Goal: Task Accomplishment & Management: Use online tool/utility

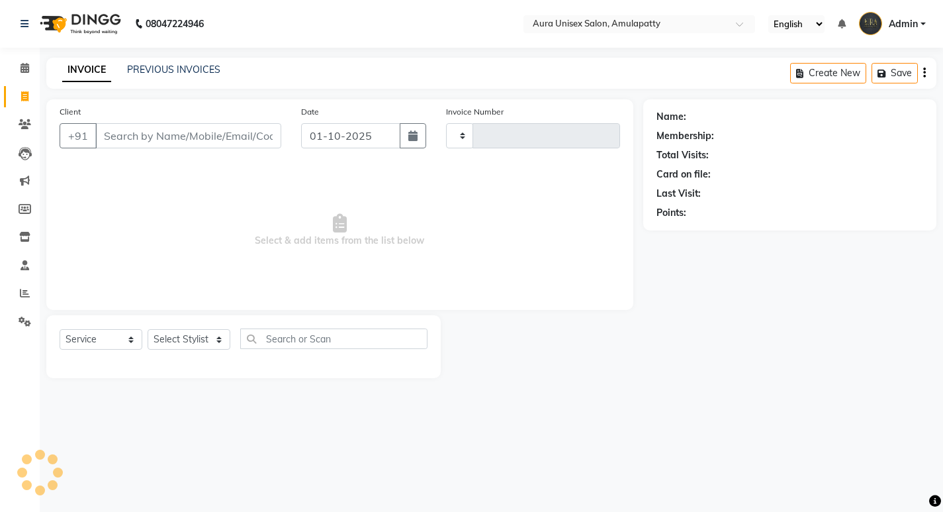
select select "service"
type input "1166"
select select "837"
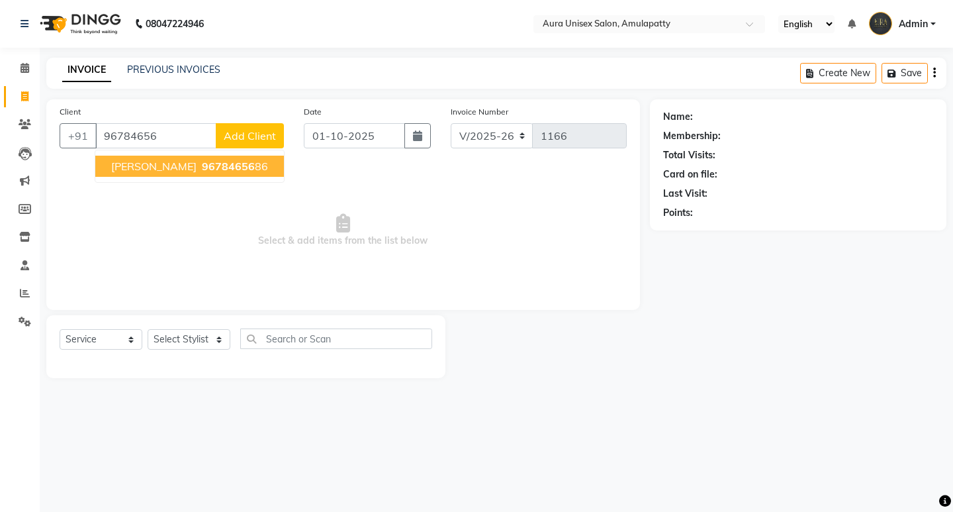
click at [142, 167] on span "[PERSON_NAME]" at bounding box center [153, 166] width 85 height 13
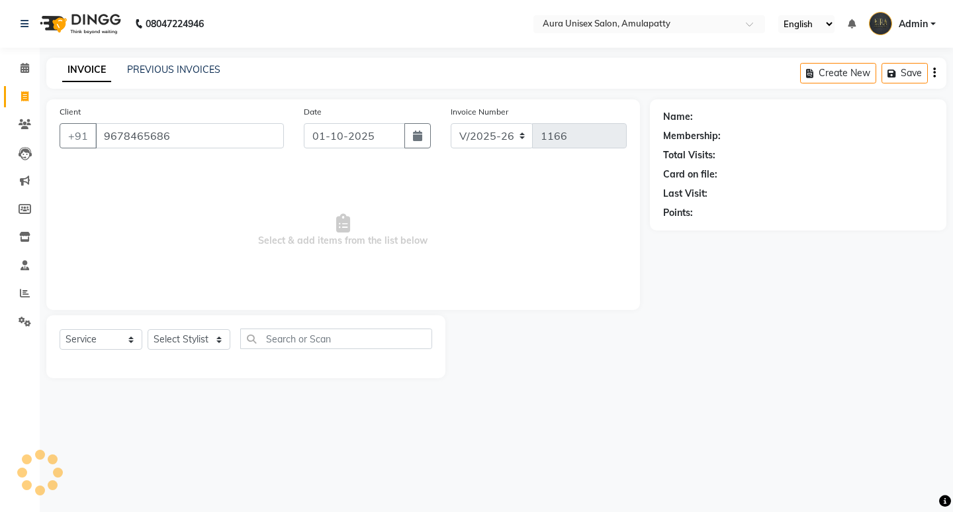
type input "9678465686"
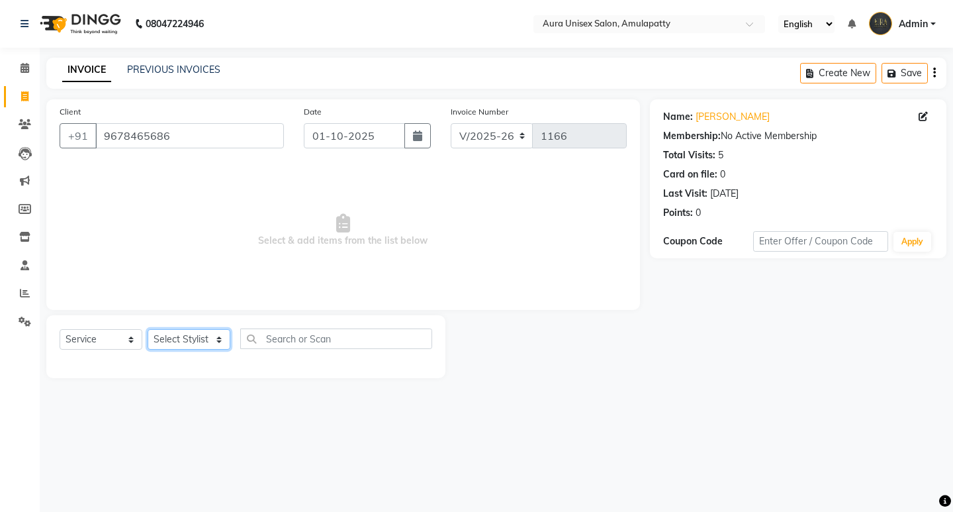
click at [203, 346] on select "Select Stylist afreen bikas BILAL RISHI Sabnam" at bounding box center [189, 339] width 83 height 21
select select "71787"
click at [148, 329] on select "Select Stylist afreen bikas BILAL RISHI Sabnam" at bounding box center [189, 339] width 83 height 21
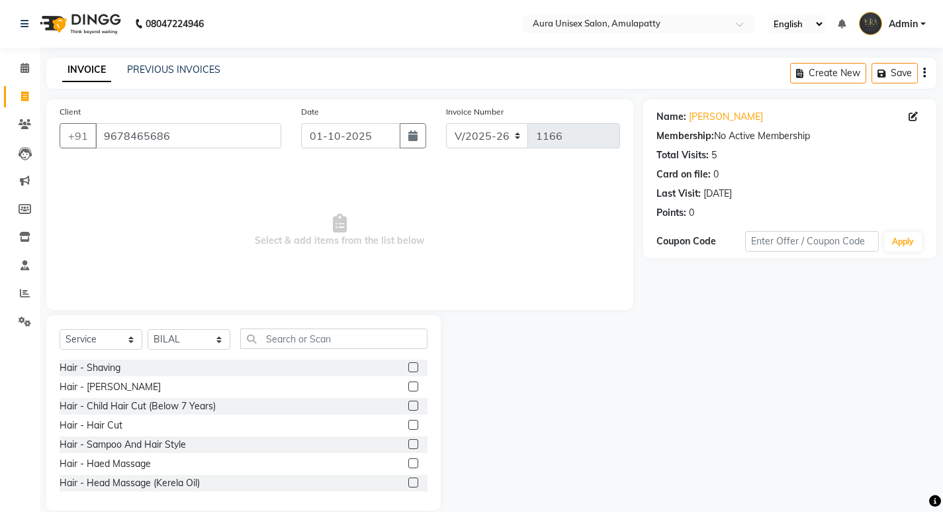
click at [408, 424] on label at bounding box center [413, 425] width 10 height 10
click at [408, 424] on input "checkbox" at bounding box center [412, 425] width 9 height 9
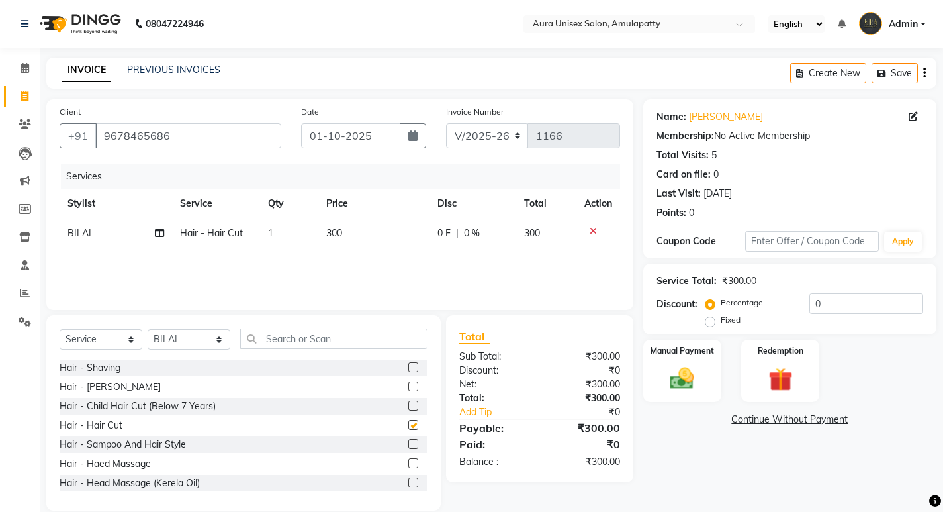
checkbox input "false"
click at [336, 338] on input "text" at bounding box center [333, 338] width 187 height 21
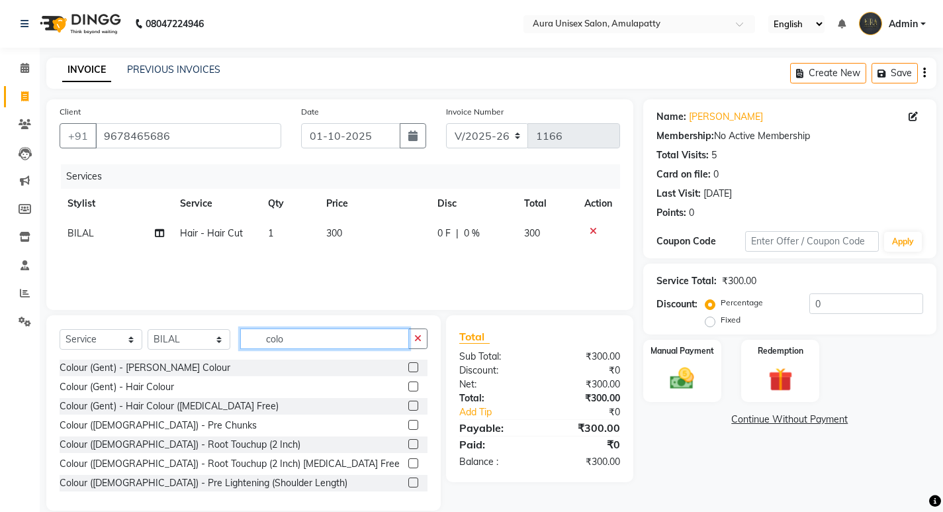
type input "colo"
click at [408, 387] on label at bounding box center [413, 386] width 10 height 10
click at [408, 387] on input "checkbox" at bounding box center [412, 387] width 9 height 9
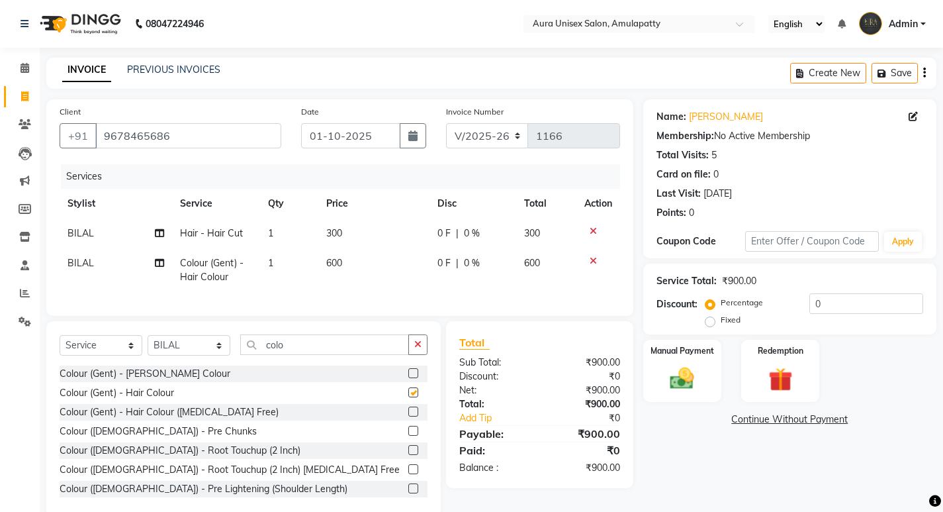
checkbox input "false"
drag, startPoint x: 352, startPoint y: 218, endPoint x: 353, endPoint y: 228, distance: 10.8
click at [352, 223] on table "Stylist Service Qty Price Disc Total Action BILAL Hair - Hair Cut 1 300 0 F | 0…" at bounding box center [340, 240] width 561 height 103
click at [355, 289] on td "600" at bounding box center [373, 270] width 111 height 44
select select "71787"
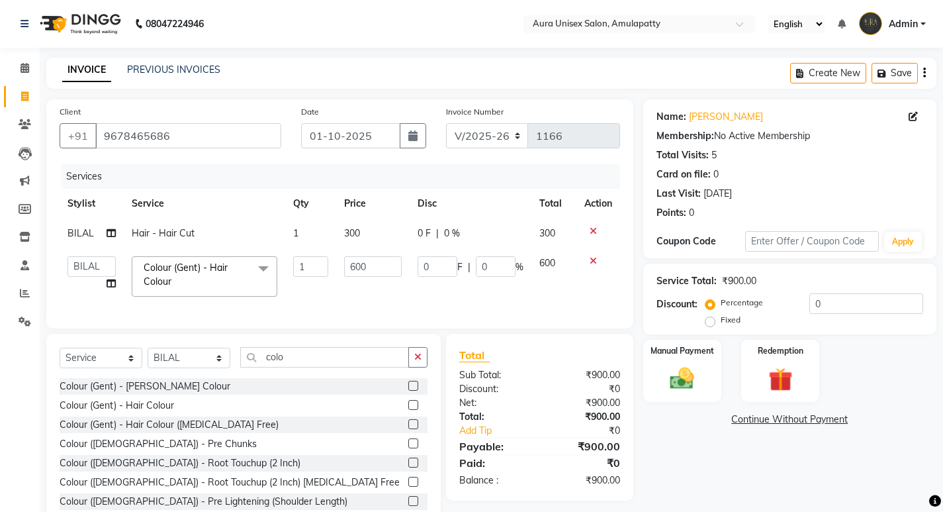
click at [364, 227] on td "300" at bounding box center [372, 233] width 73 height 30
select select "71787"
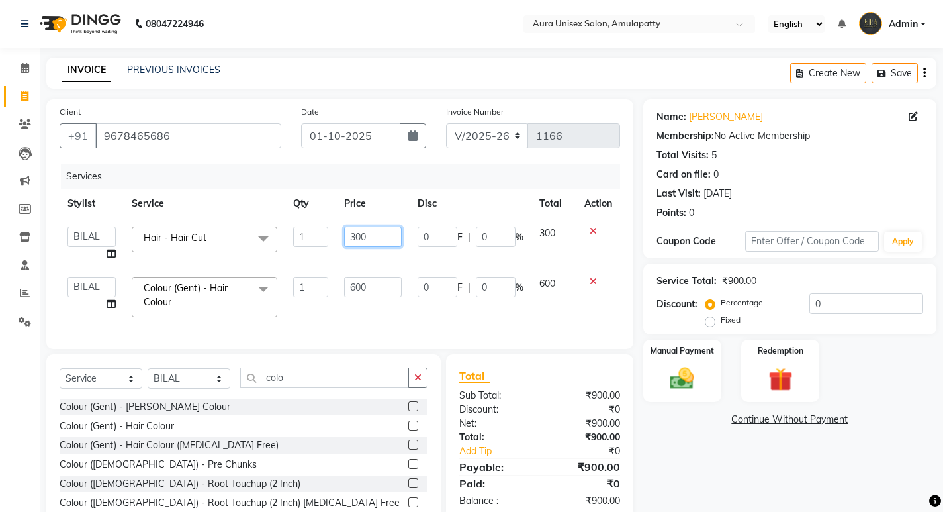
drag, startPoint x: 377, startPoint y: 234, endPoint x: 320, endPoint y: 238, distance: 56.4
click at [320, 238] on tr "afreen bikas BILAL RISHI Sabnam Hair - Hair Cut x Hair - Shaving Hair - Beard H…" at bounding box center [340, 243] width 561 height 50
type input "200"
click at [340, 262] on tbody "afreen bikas BILAL RISHI Sabnam Hair - Hair Cut x Hair - Shaving Hair - Beard H…" at bounding box center [340, 271] width 561 height 107
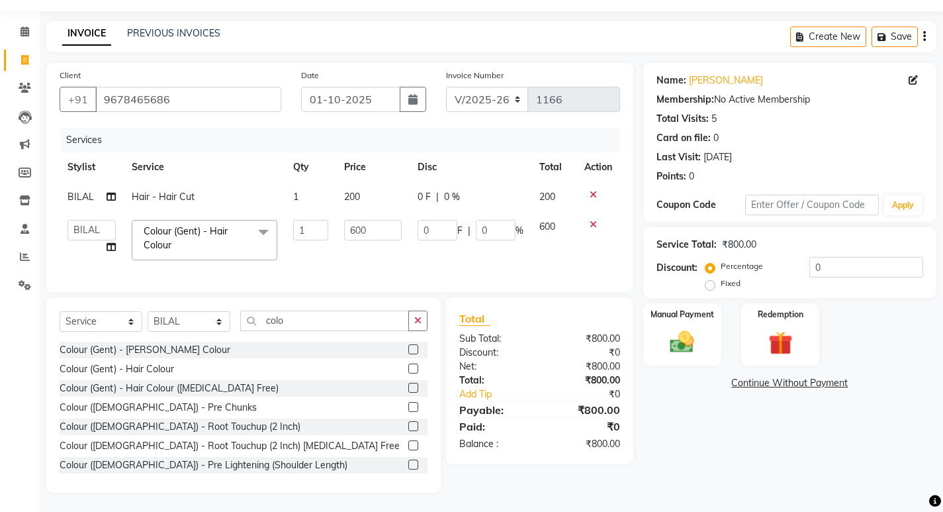
scroll to position [47, 0]
click at [684, 327] on img at bounding box center [682, 341] width 40 height 28
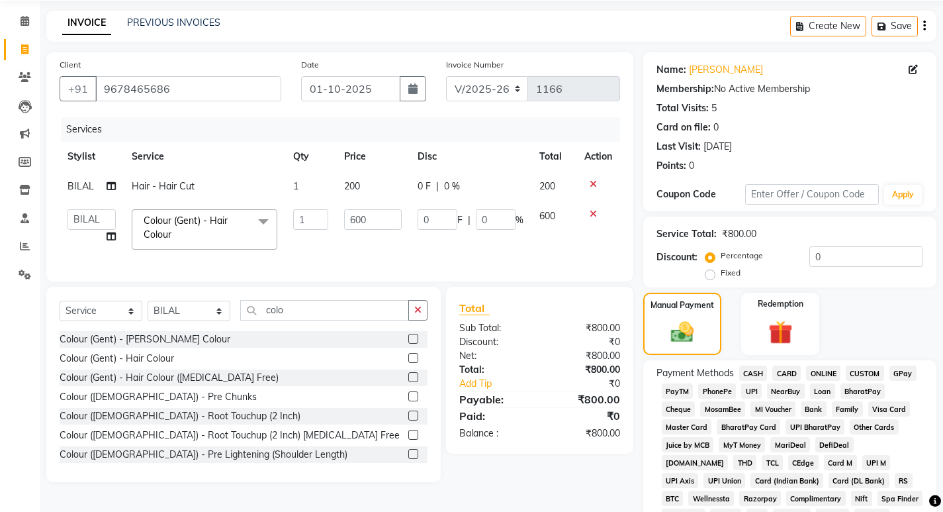
click at [899, 372] on span "GPay" at bounding box center [903, 372] width 27 height 15
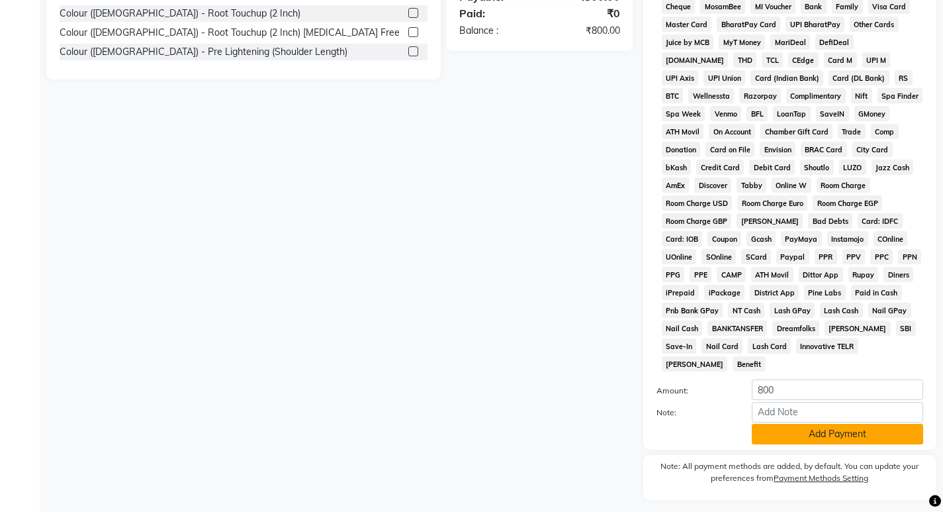
scroll to position [467, 0]
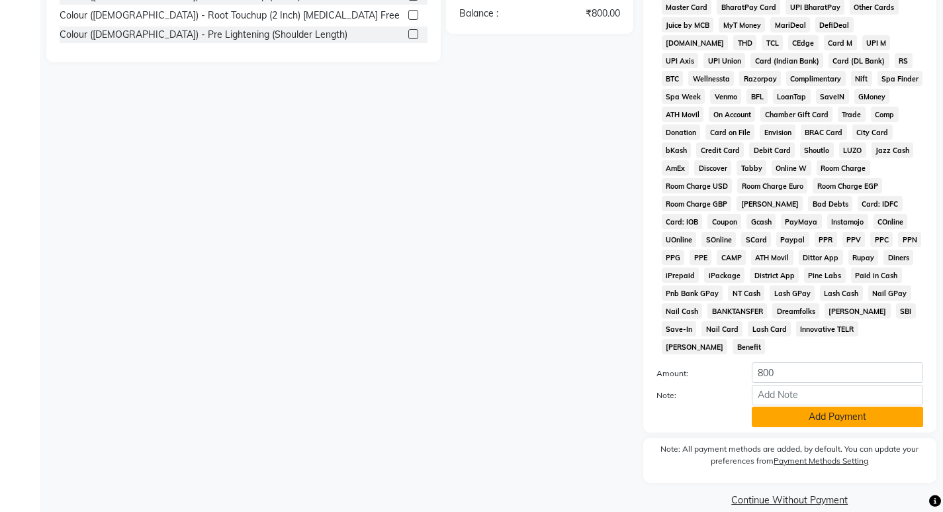
click at [796, 406] on button "Add Payment" at bounding box center [837, 416] width 171 height 21
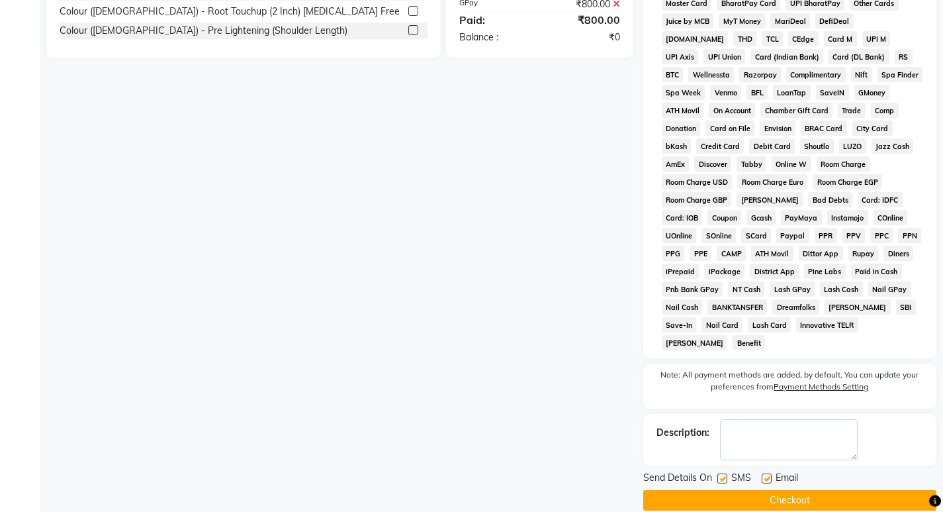
scroll to position [471, 0]
click at [763, 489] on button "Checkout" at bounding box center [789, 499] width 293 height 21
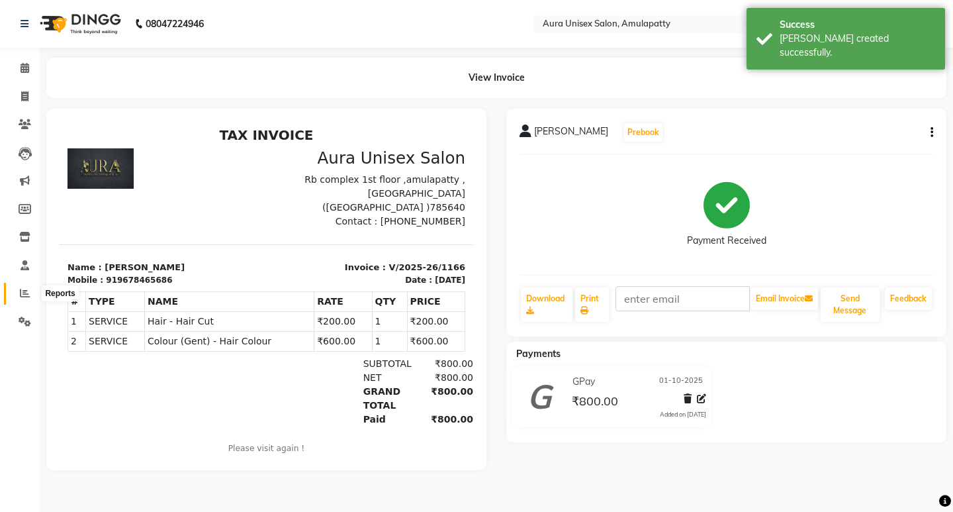
click at [23, 287] on span at bounding box center [24, 293] width 23 height 15
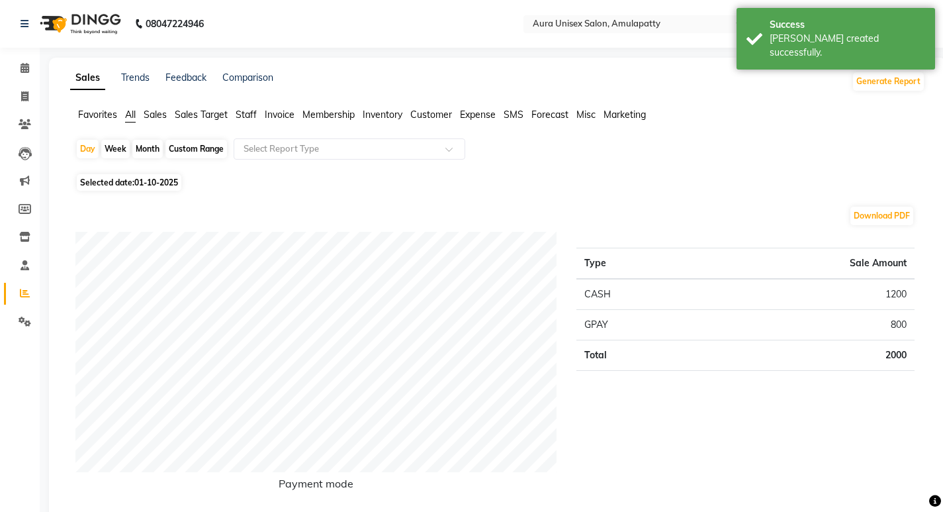
click at [156, 152] on div "Month" at bounding box center [147, 149] width 30 height 19
select select "10"
select select "2025"
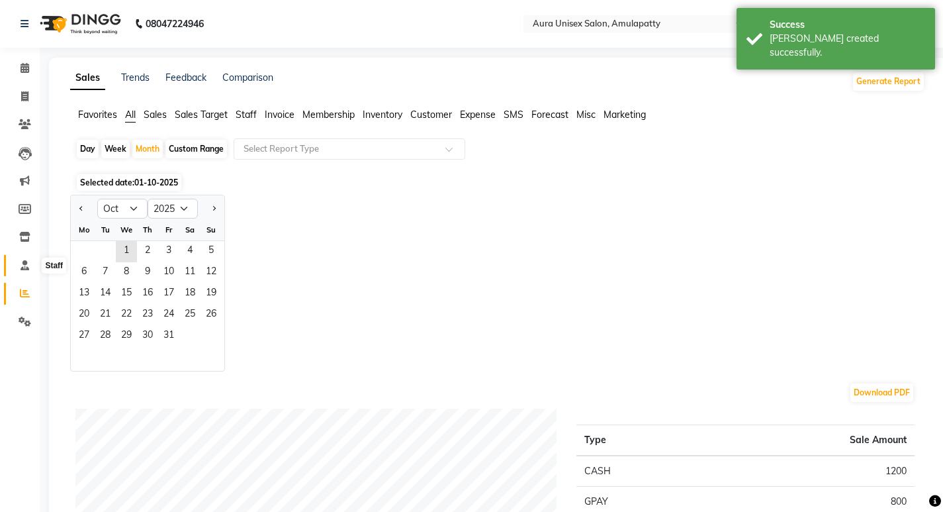
click at [27, 260] on icon at bounding box center [25, 265] width 9 height 10
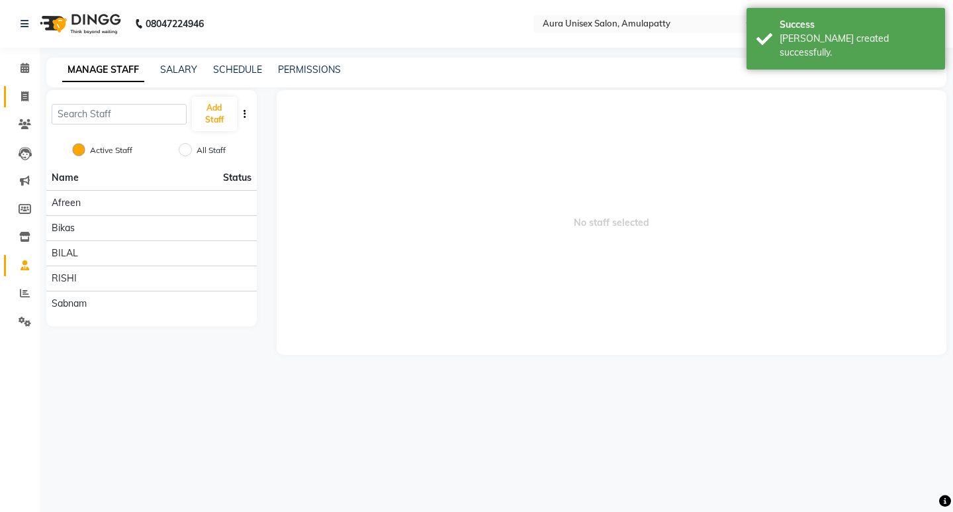
click at [24, 98] on icon at bounding box center [24, 96] width 7 height 10
select select "service"
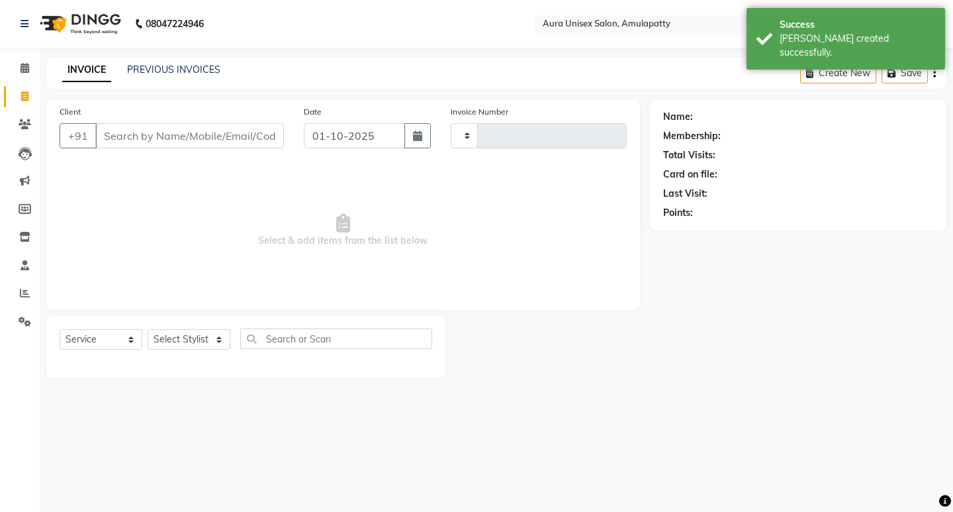
type input "1167"
select select "837"
click at [152, 71] on link "PREVIOUS INVOICES" at bounding box center [173, 70] width 93 height 12
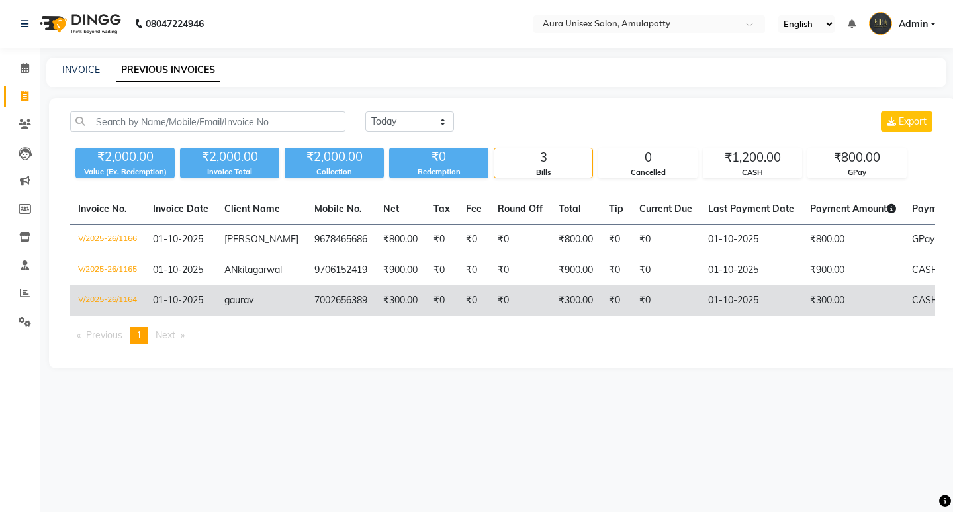
click at [335, 316] on td "7002656389" at bounding box center [340, 300] width 69 height 30
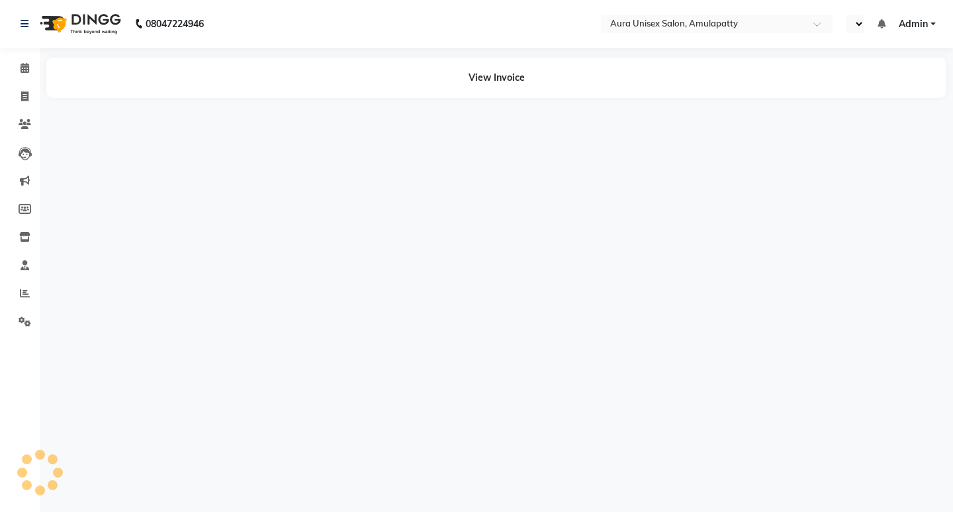
select select "en"
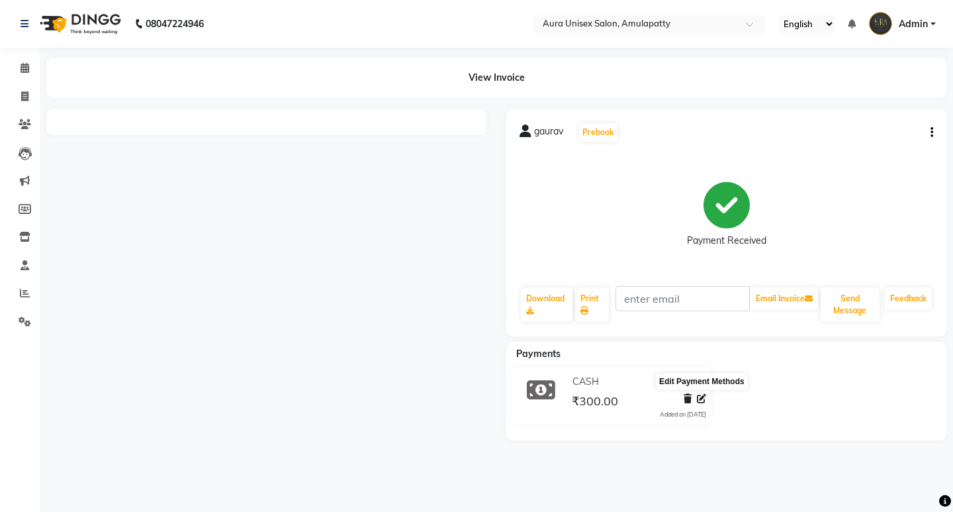
click at [698, 400] on icon at bounding box center [701, 398] width 9 height 9
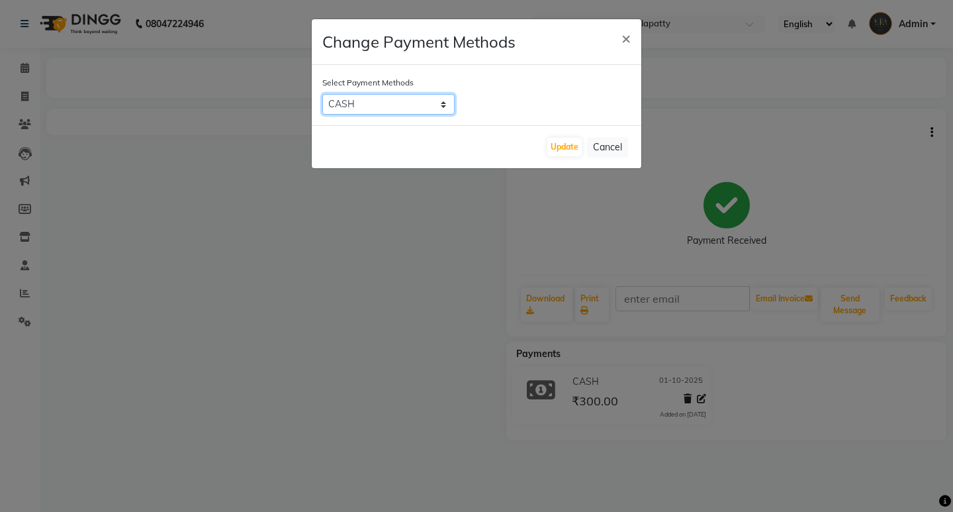
click at [444, 104] on select "CASH CARD ONLINE CUSTOM GPay PayTM PhonePe UPI NearBuy Loan BharatPay Cheque Mo…" at bounding box center [388, 104] width 132 height 21
select select "5"
click at [322, 94] on select "CASH CARD ONLINE CUSTOM GPay PayTM PhonePe UPI NearBuy Loan BharatPay Cheque Mo…" at bounding box center [388, 104] width 132 height 21
click at [555, 152] on button "Update" at bounding box center [564, 147] width 34 height 19
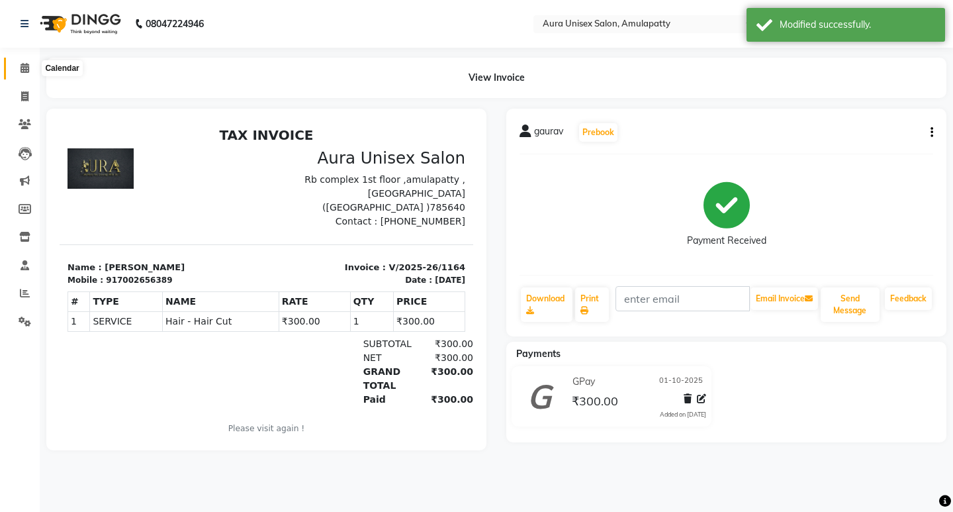
click at [30, 67] on span at bounding box center [24, 68] width 23 height 15
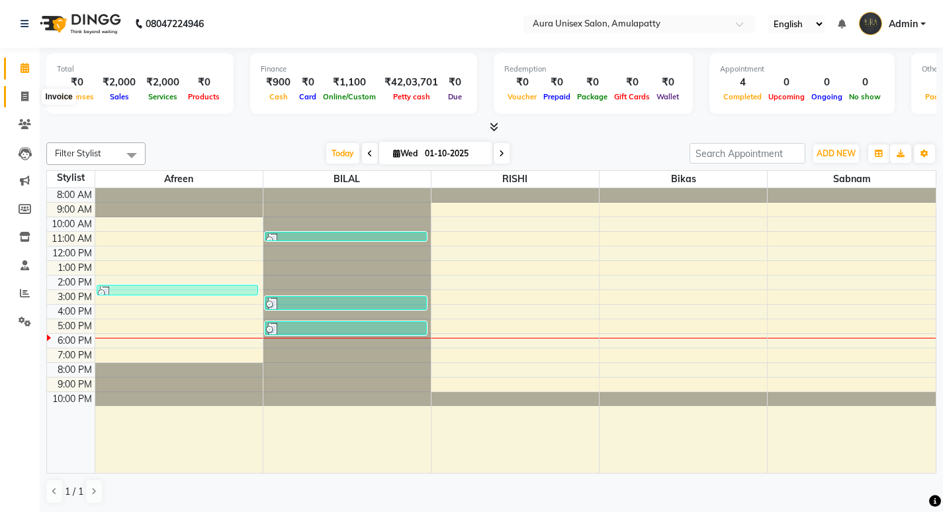
click at [24, 99] on icon at bounding box center [24, 96] width 7 height 10
select select "service"
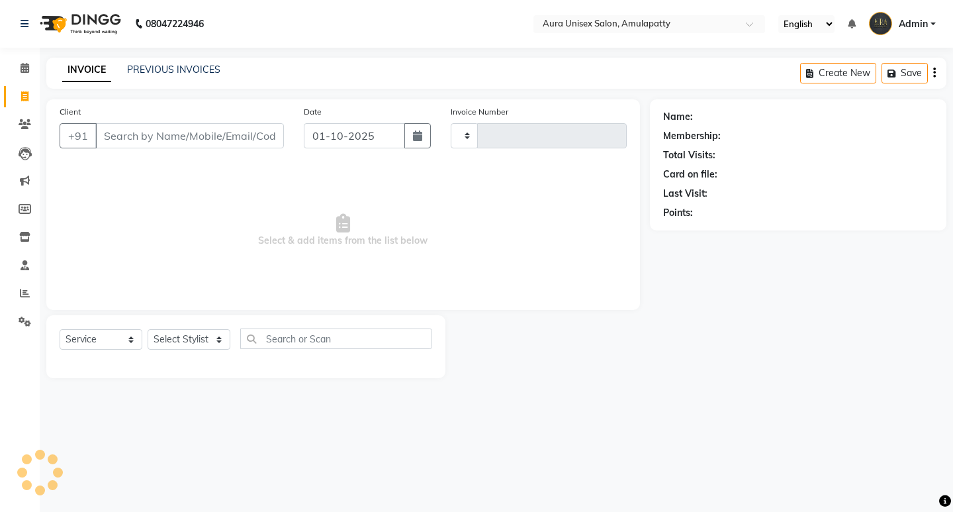
type input "1167"
select select "837"
click at [151, 138] on input "Client" at bounding box center [189, 135] width 189 height 25
type input "g"
click at [142, 135] on input "Client" at bounding box center [189, 135] width 189 height 25
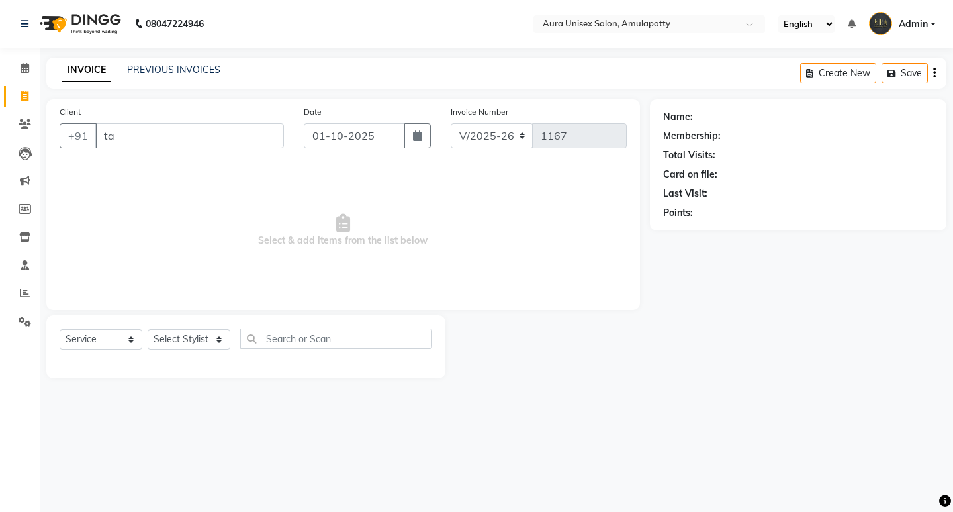
type input "t"
click at [24, 72] on icon at bounding box center [25, 68] width 9 height 10
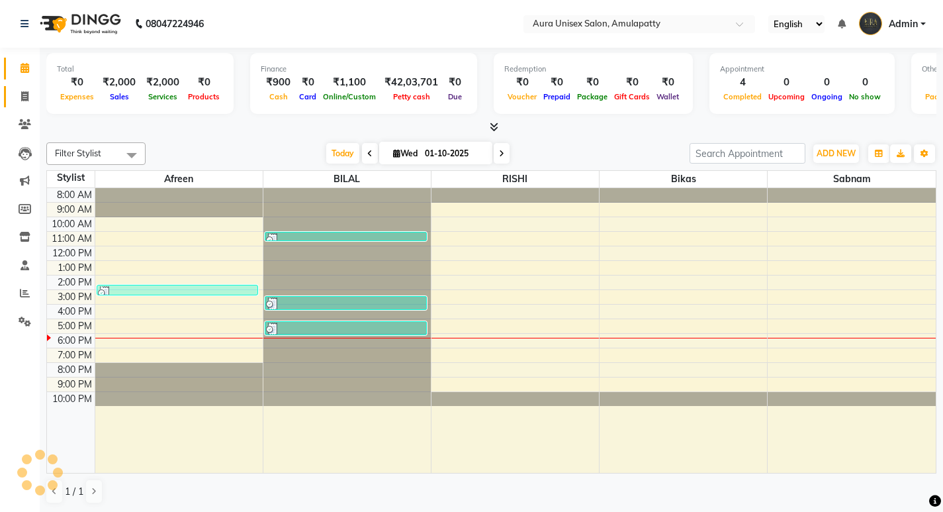
click at [24, 96] on icon at bounding box center [24, 96] width 7 height 10
select select "service"
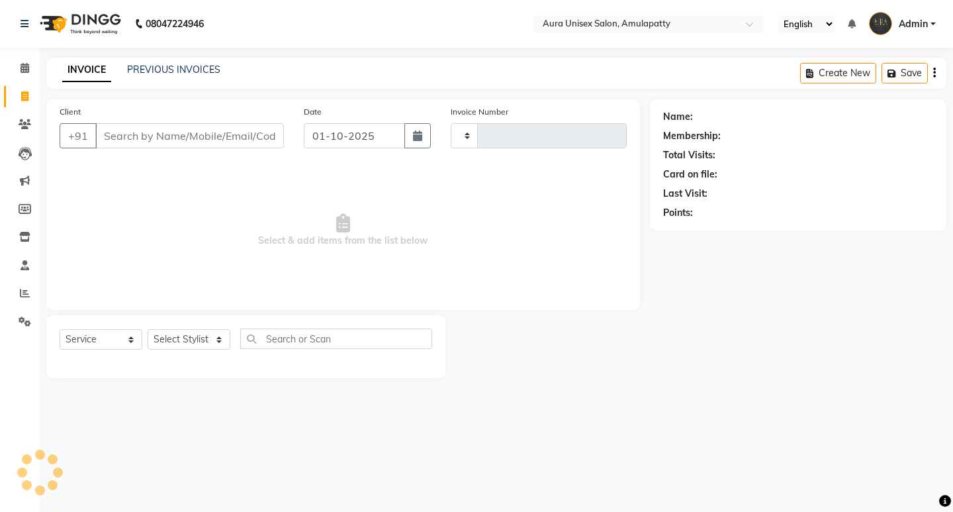
type input "1167"
select select "837"
click at [23, 73] on span at bounding box center [24, 68] width 23 height 15
